Goal: Information Seeking & Learning: Learn about a topic

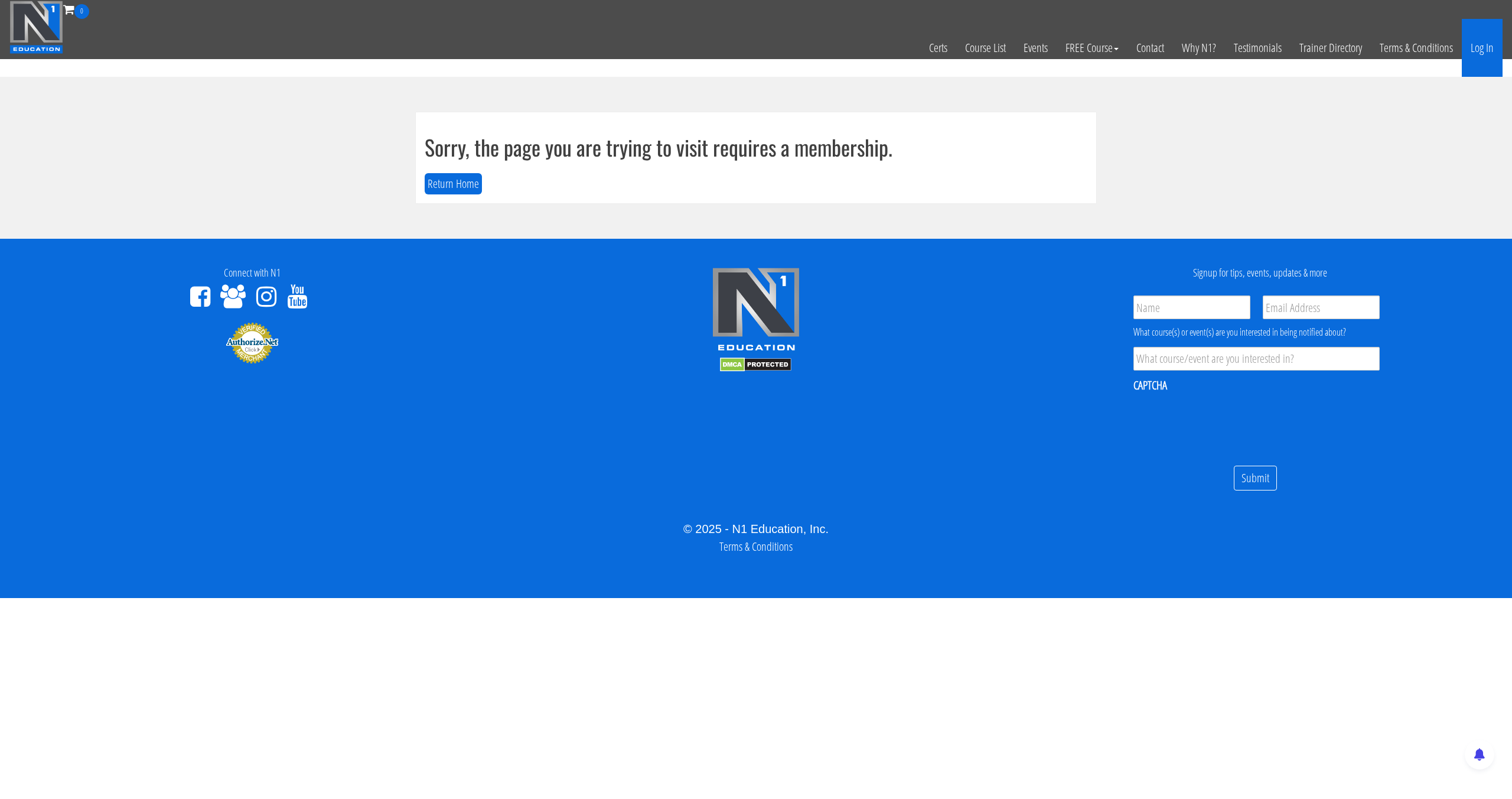
click at [1474, 43] on link "Log In" at bounding box center [1483, 47] width 41 height 58
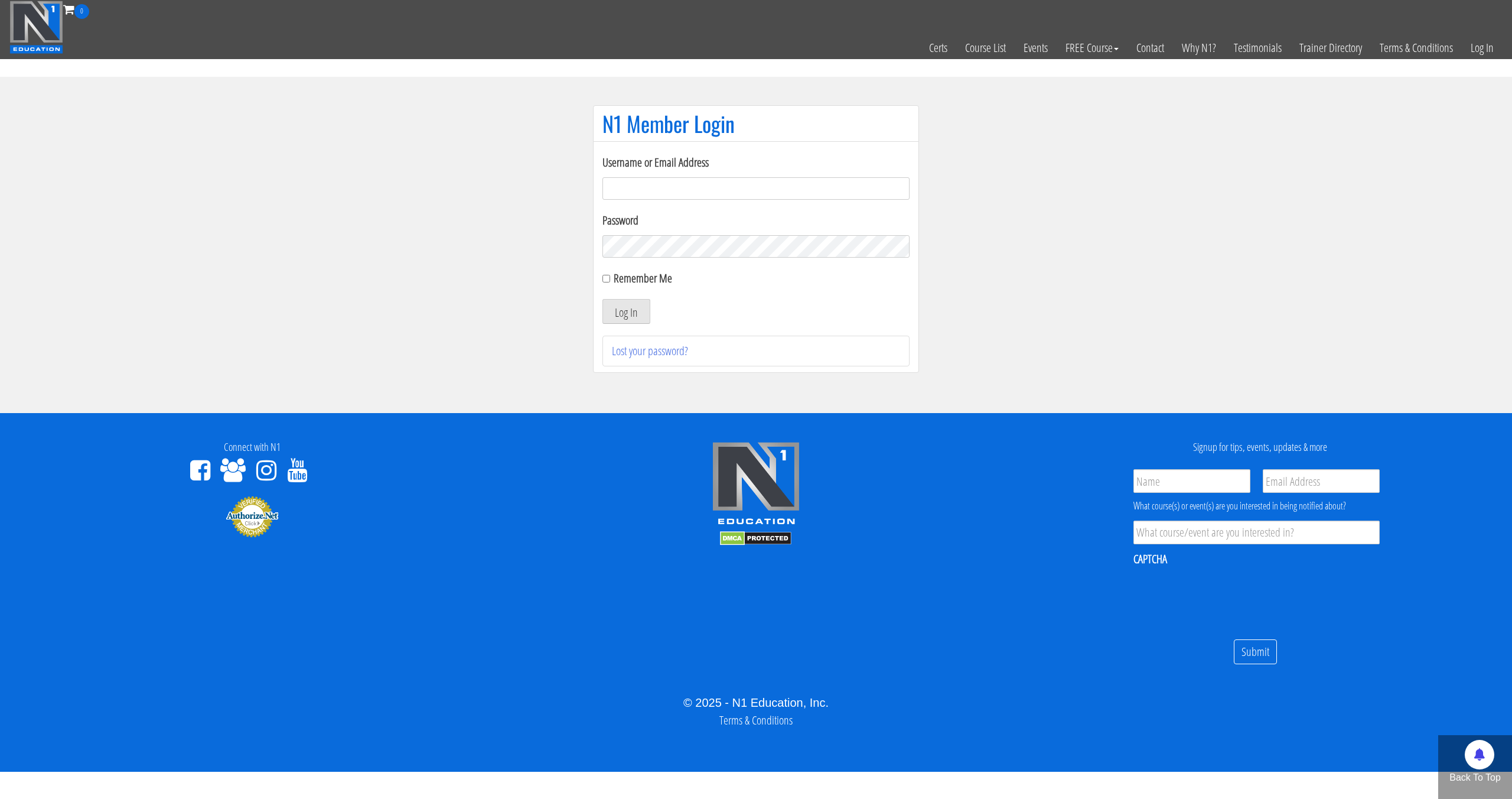
type input "[EMAIL_ADDRESS][DOMAIN_NAME]"
click at [602, 299] on button "Log In" at bounding box center [627, 312] width 48 height 25
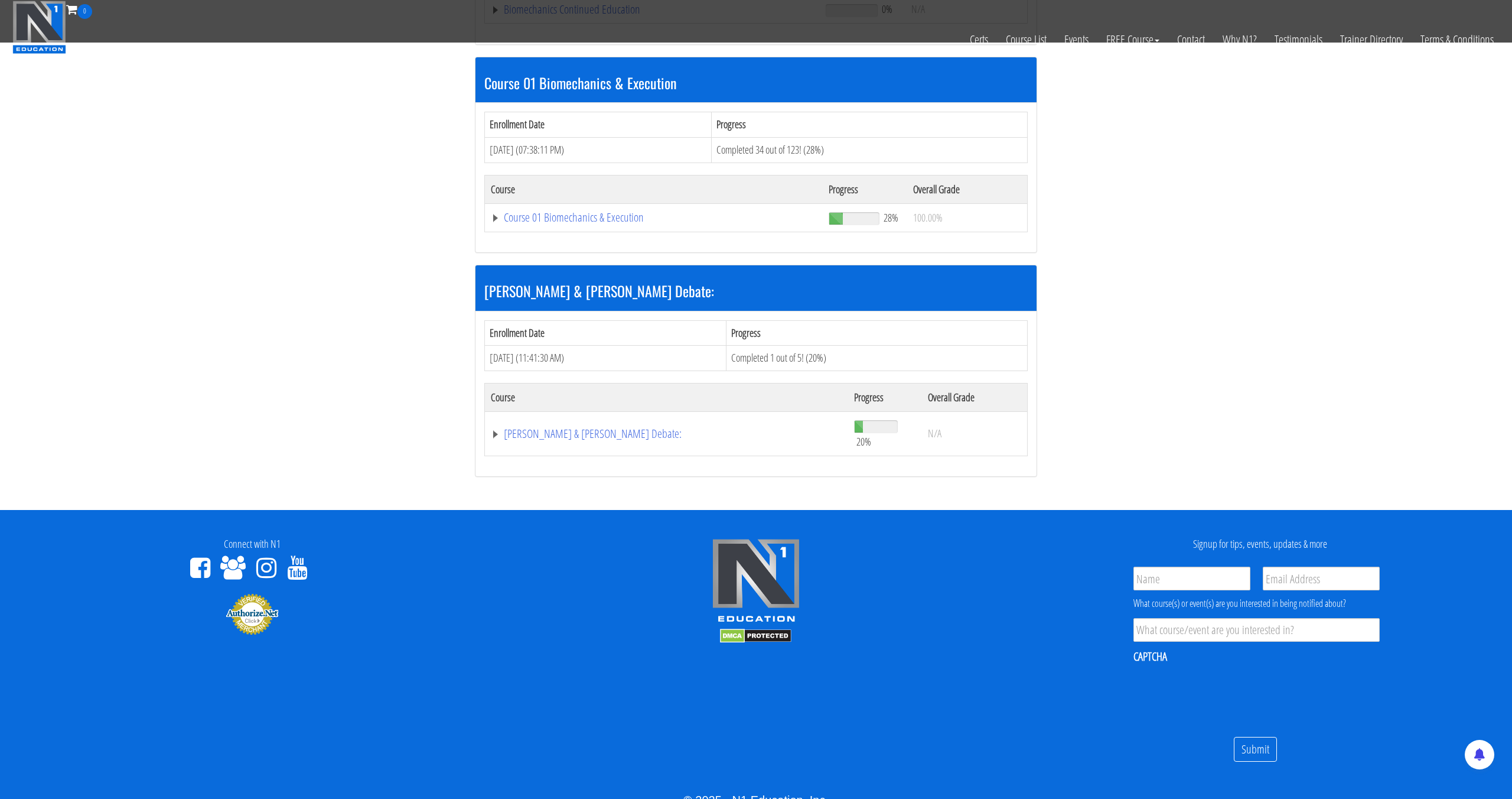
scroll to position [381, 0]
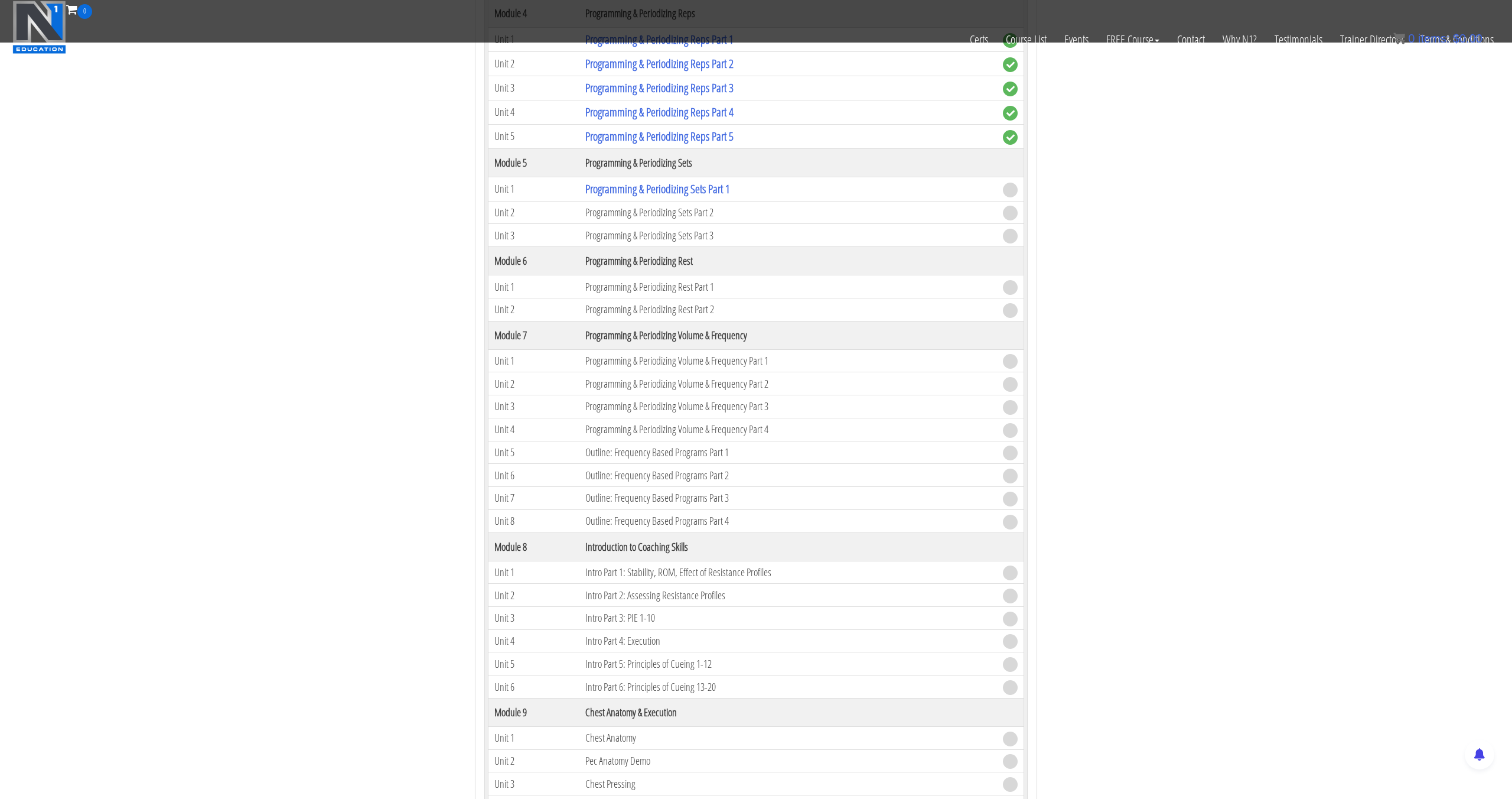
scroll to position [1374, 0]
click at [730, 187] on link "Programming & Periodizing Sets Part 1" at bounding box center [658, 189] width 145 height 16
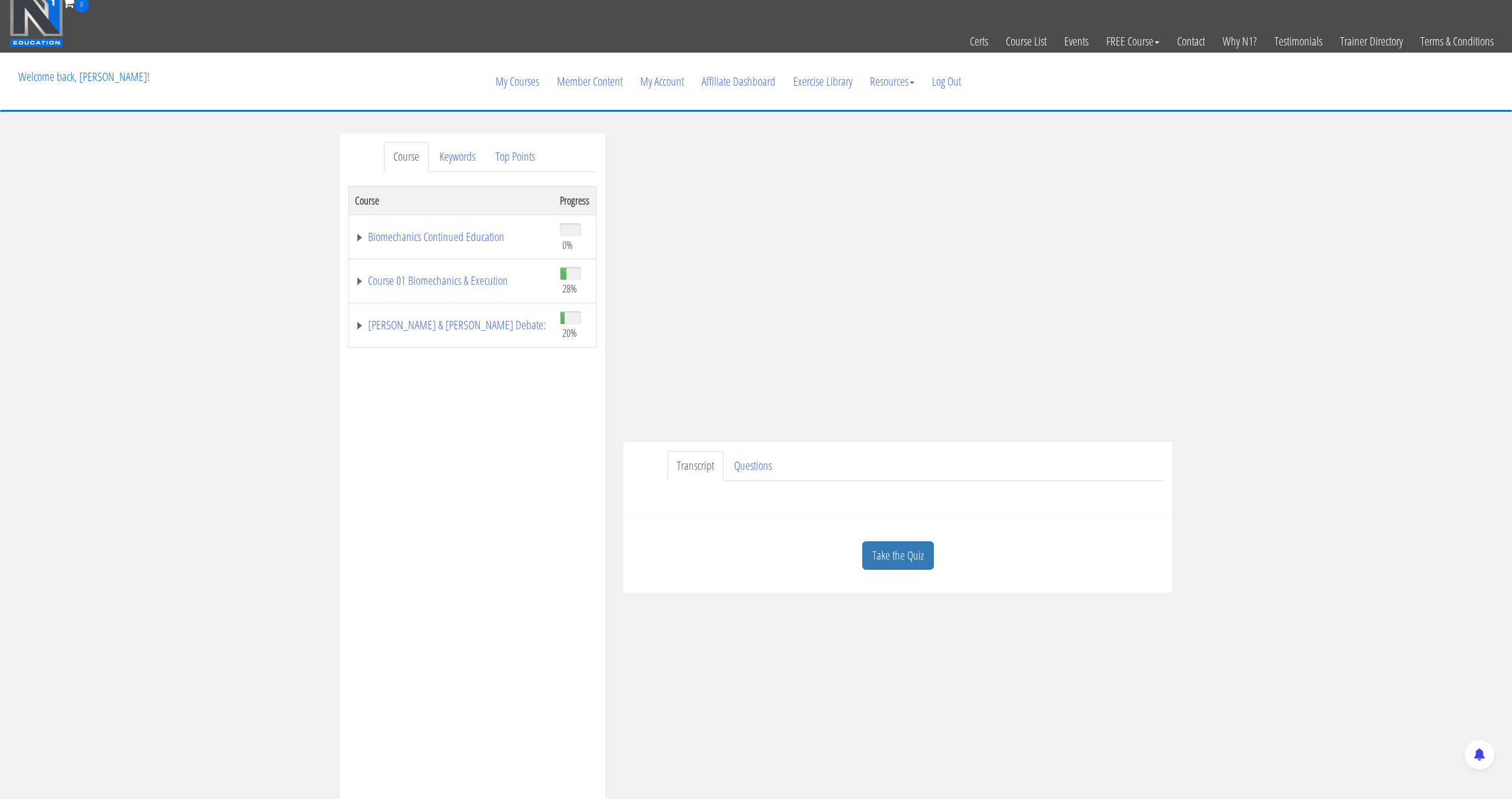
scroll to position [12, 0]
